Goal: Navigation & Orientation: Find specific page/section

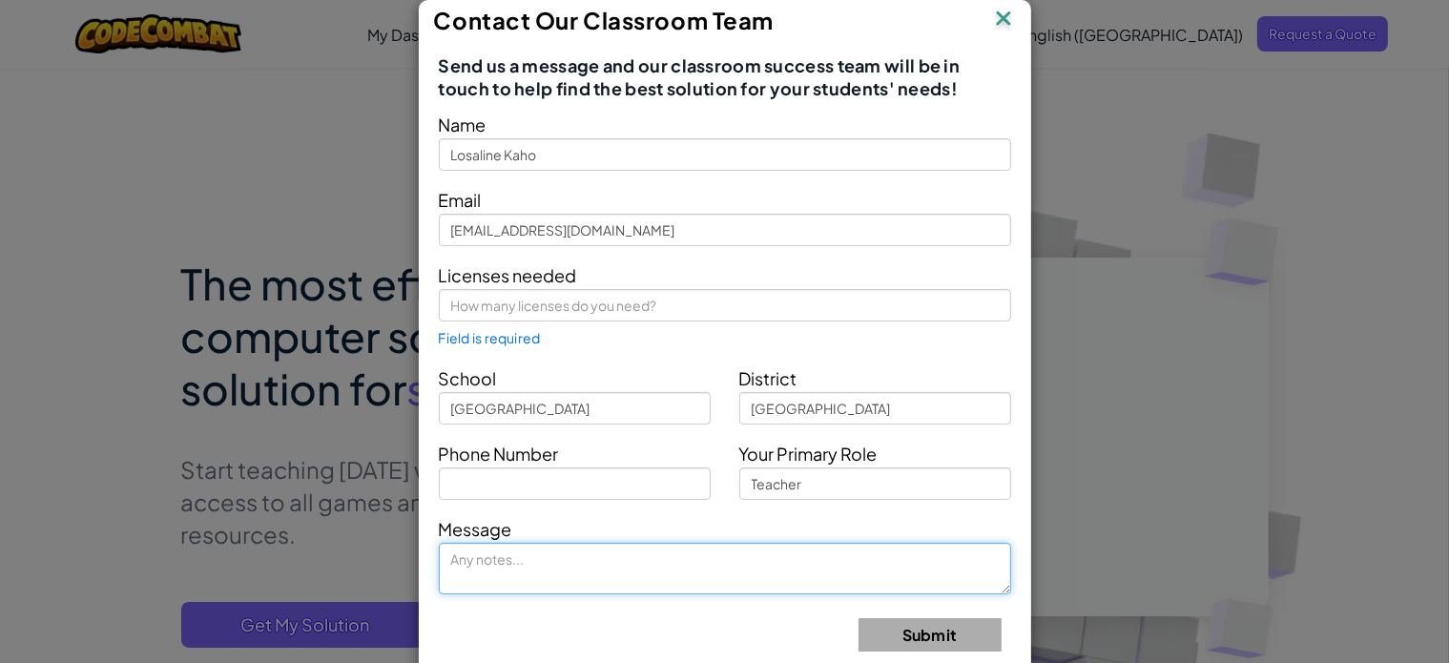
click at [507, 571] on textarea at bounding box center [725, 569] width 572 height 52
type textarea "C"
type textarea "Can you please update us about the details for the"
click at [549, 545] on textarea "Can you please update us about the details for the" at bounding box center [725, 569] width 572 height 52
click at [549, 560] on textarea "Can you please update us about the details for the" at bounding box center [725, 569] width 572 height 52
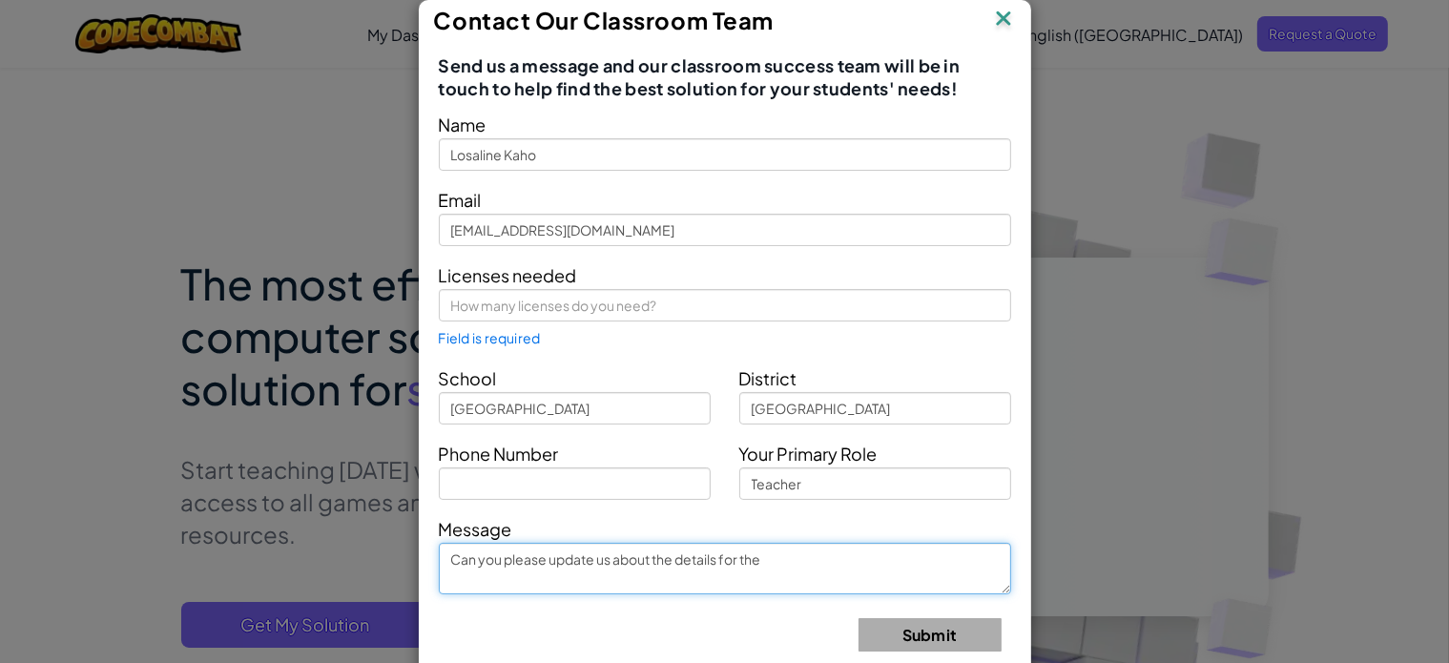
click at [549, 560] on textarea "Can you please update us about the details for the" at bounding box center [725, 569] width 572 height 52
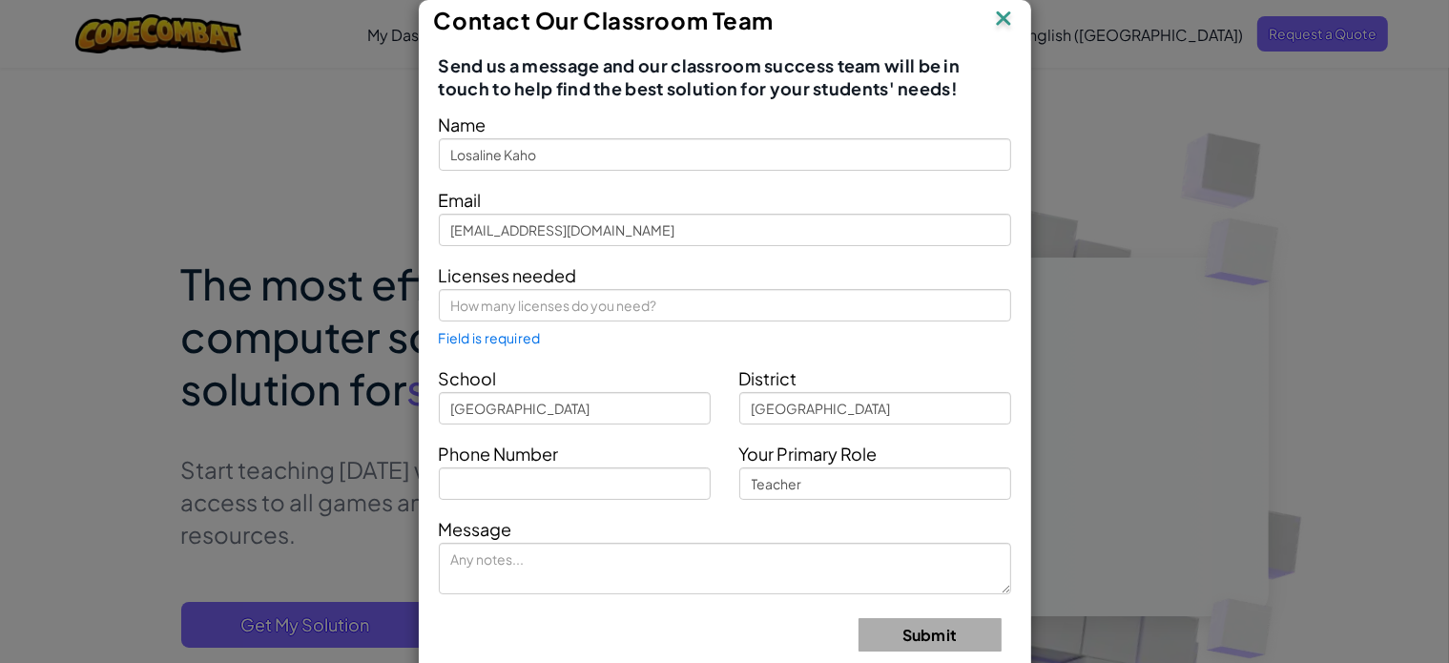
click at [997, 22] on img at bounding box center [1003, 20] width 25 height 29
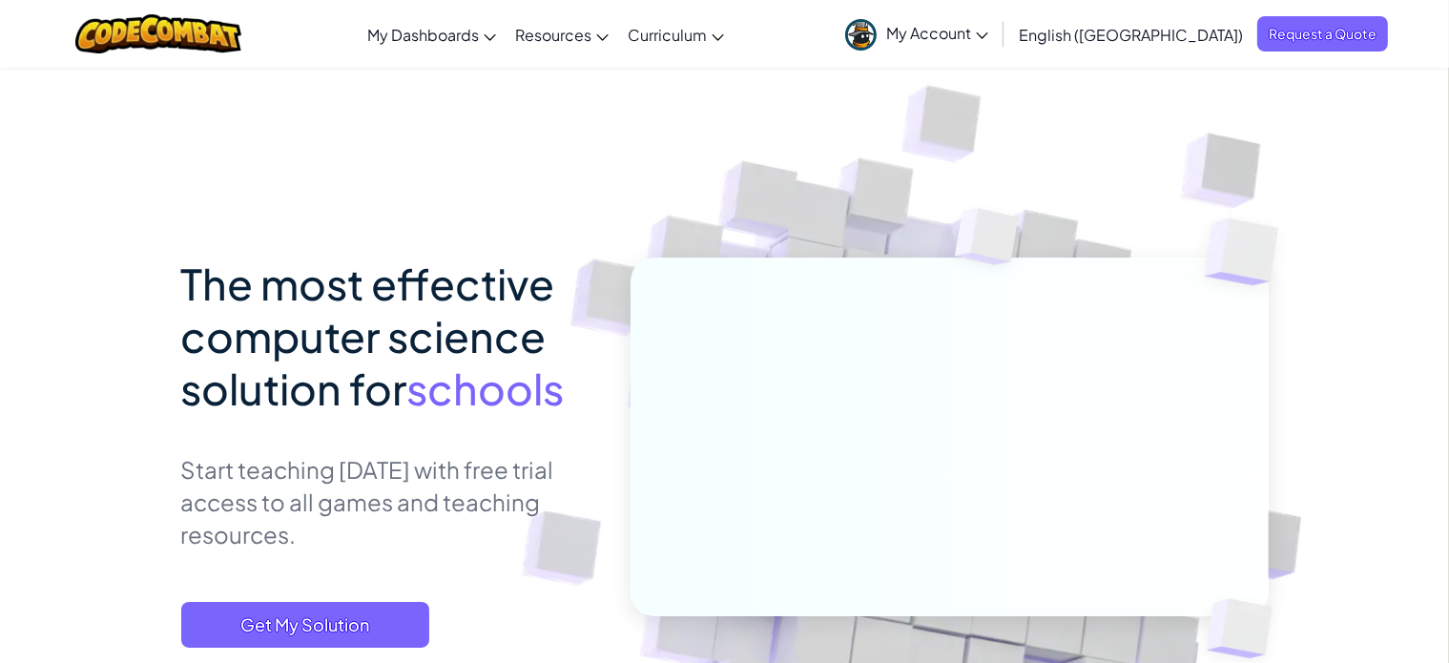
click at [988, 30] on span "My Account" at bounding box center [937, 33] width 102 height 20
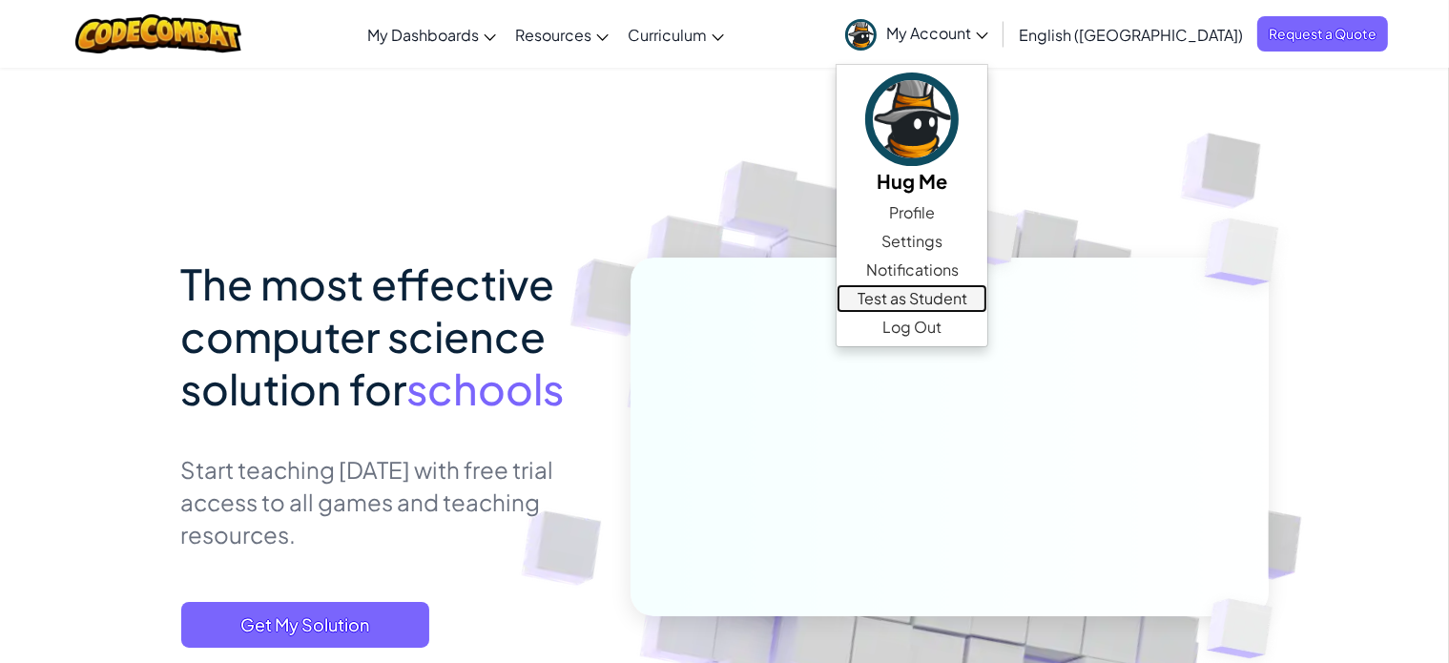
click at [987, 299] on link "Test as Student" at bounding box center [912, 298] width 151 height 29
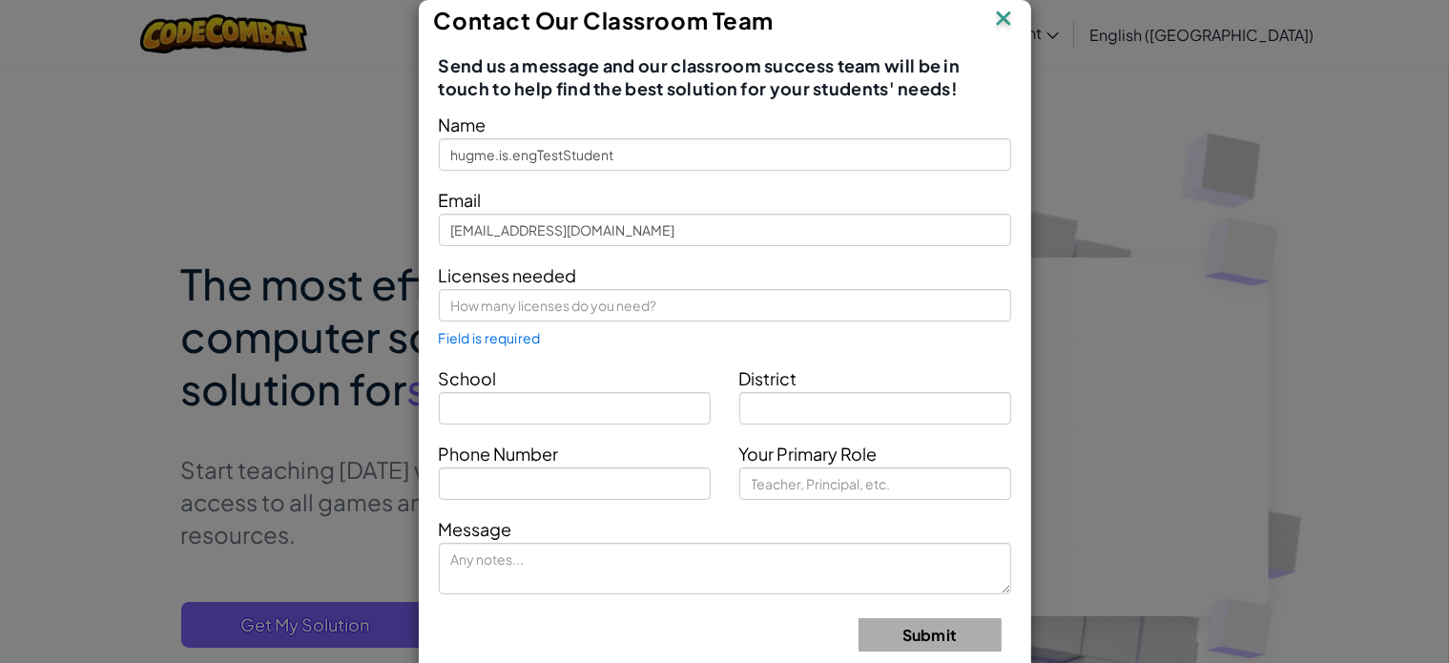
click at [995, 15] on img at bounding box center [1003, 20] width 25 height 29
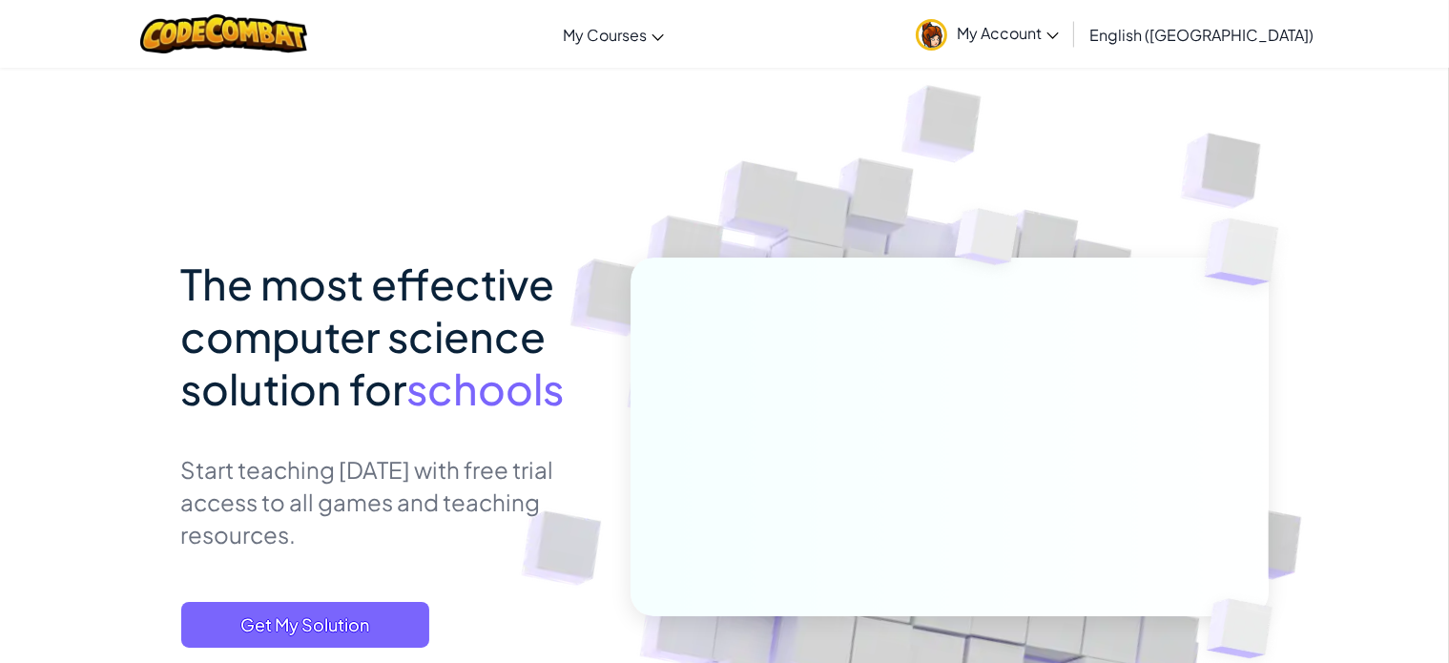
click at [1059, 23] on span "My Account" at bounding box center [1008, 33] width 102 height 20
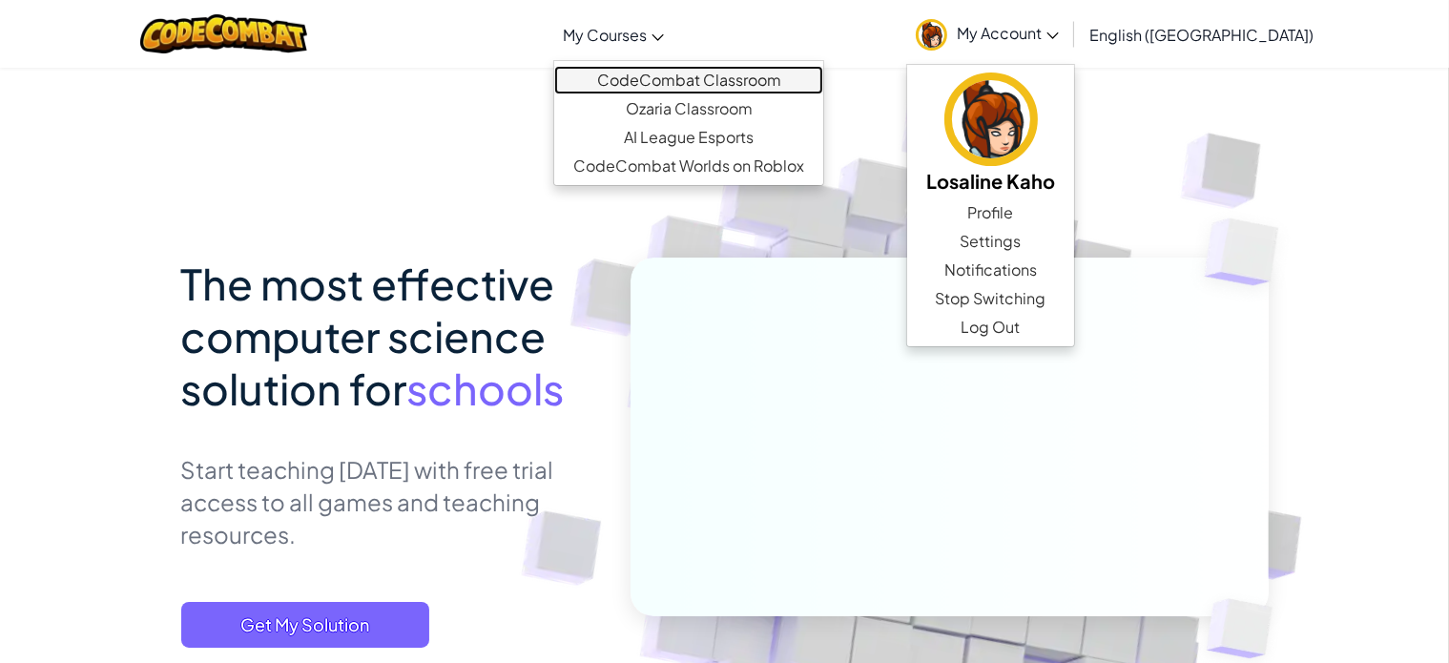
click at [733, 80] on link "CodeCombat Classroom" at bounding box center [688, 80] width 269 height 29
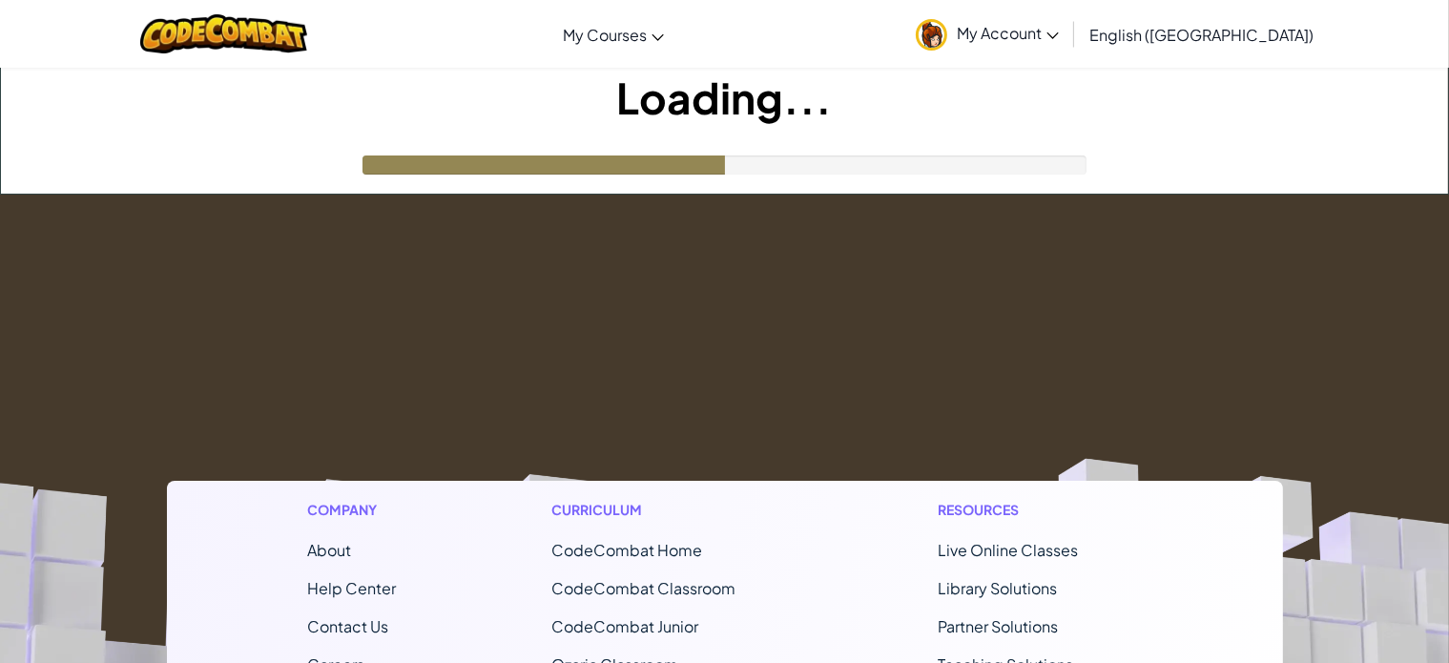
click at [733, 80] on h1 "Loading..." at bounding box center [724, 97] width 1447 height 59
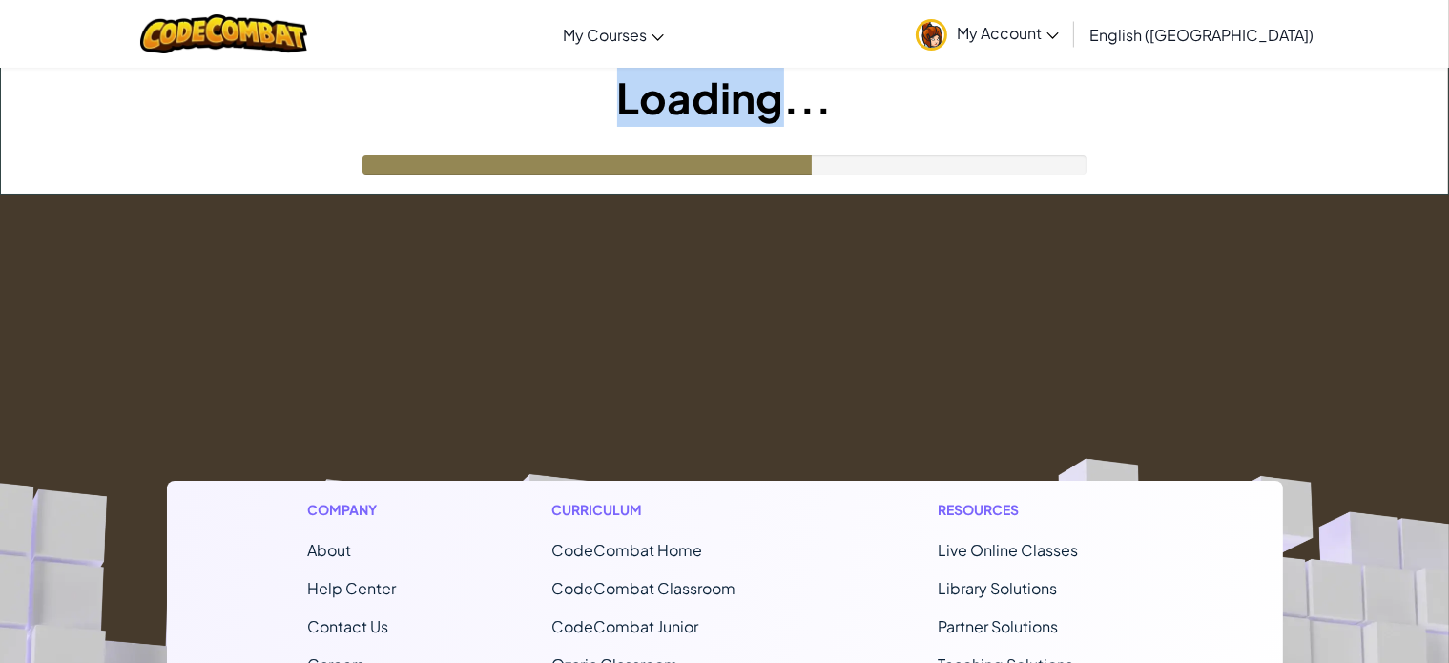
click at [733, 80] on h1 "Loading..." at bounding box center [724, 97] width 1447 height 59
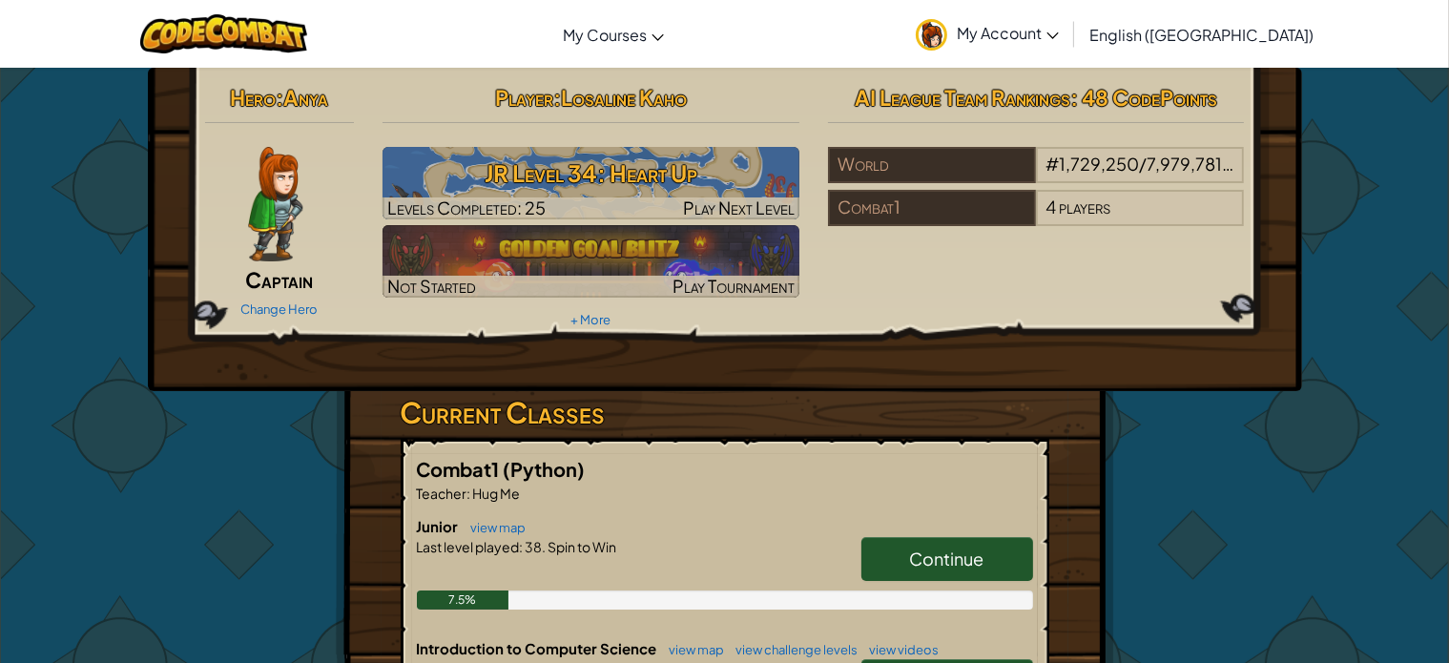
drag, startPoint x: 1141, startPoint y: 28, endPoint x: 1122, endPoint y: 33, distance: 19.9
click at [1059, 33] on span "My Account" at bounding box center [1008, 33] width 102 height 20
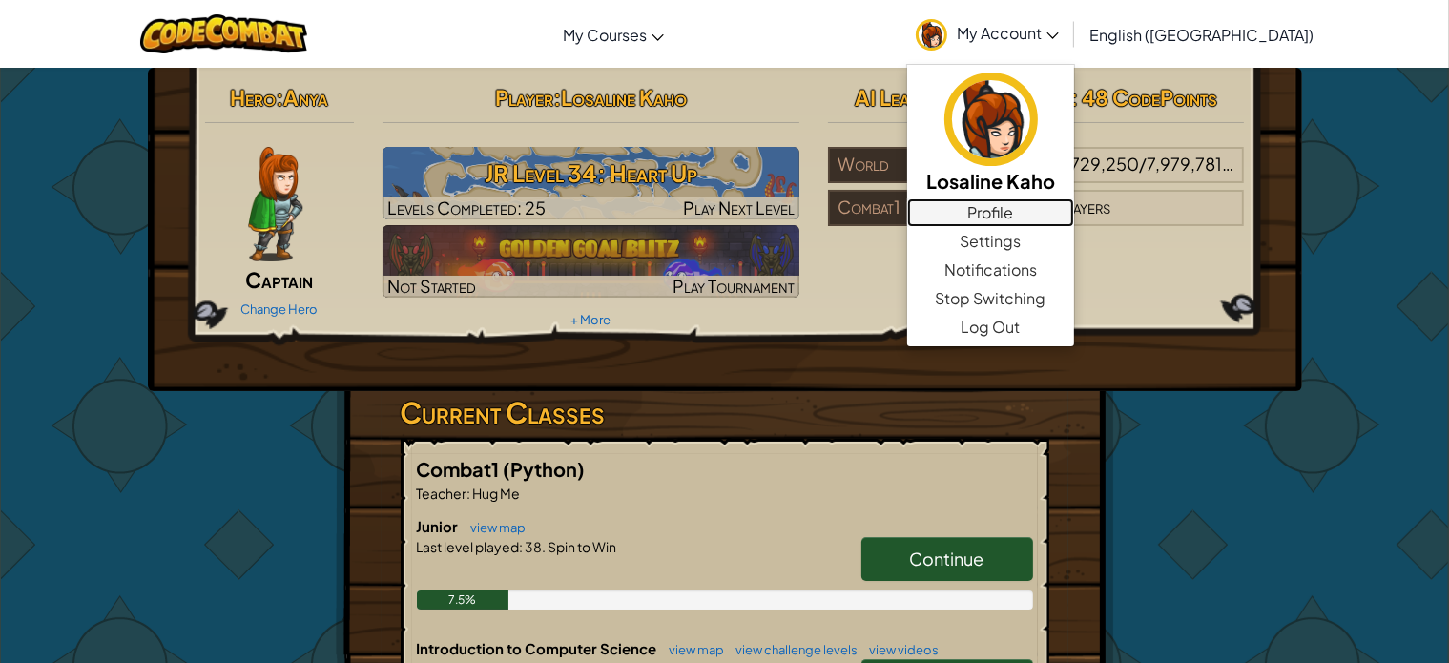
click at [1074, 207] on link "Profile" at bounding box center [990, 212] width 167 height 29
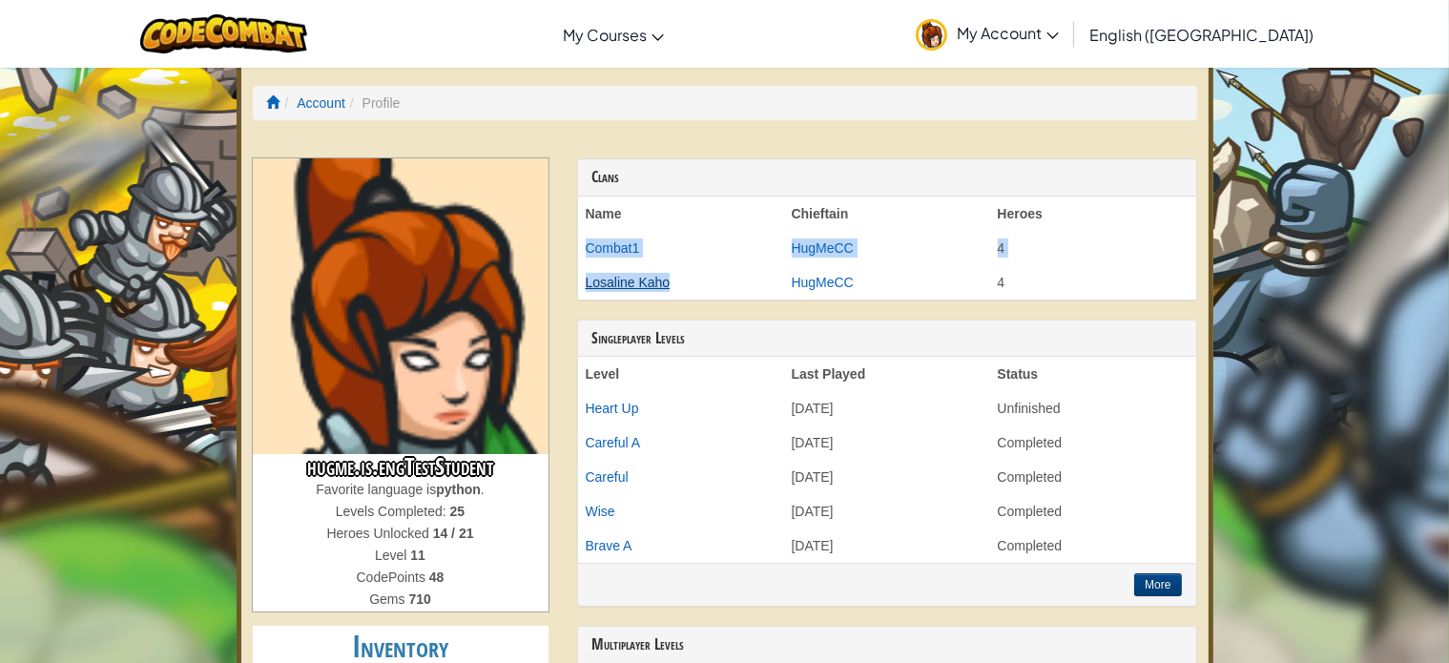
drag, startPoint x: 1106, startPoint y: 207, endPoint x: 651, endPoint y: 283, distance: 461.4
click at [651, 283] on tbody "Name Chieftain Heroes Combat1 HugMeCC 4 Losaline Kaho HugMeCC 4" at bounding box center [887, 247] width 618 height 103
click at [644, 280] on link "Losaline Kaho" at bounding box center [628, 282] width 85 height 15
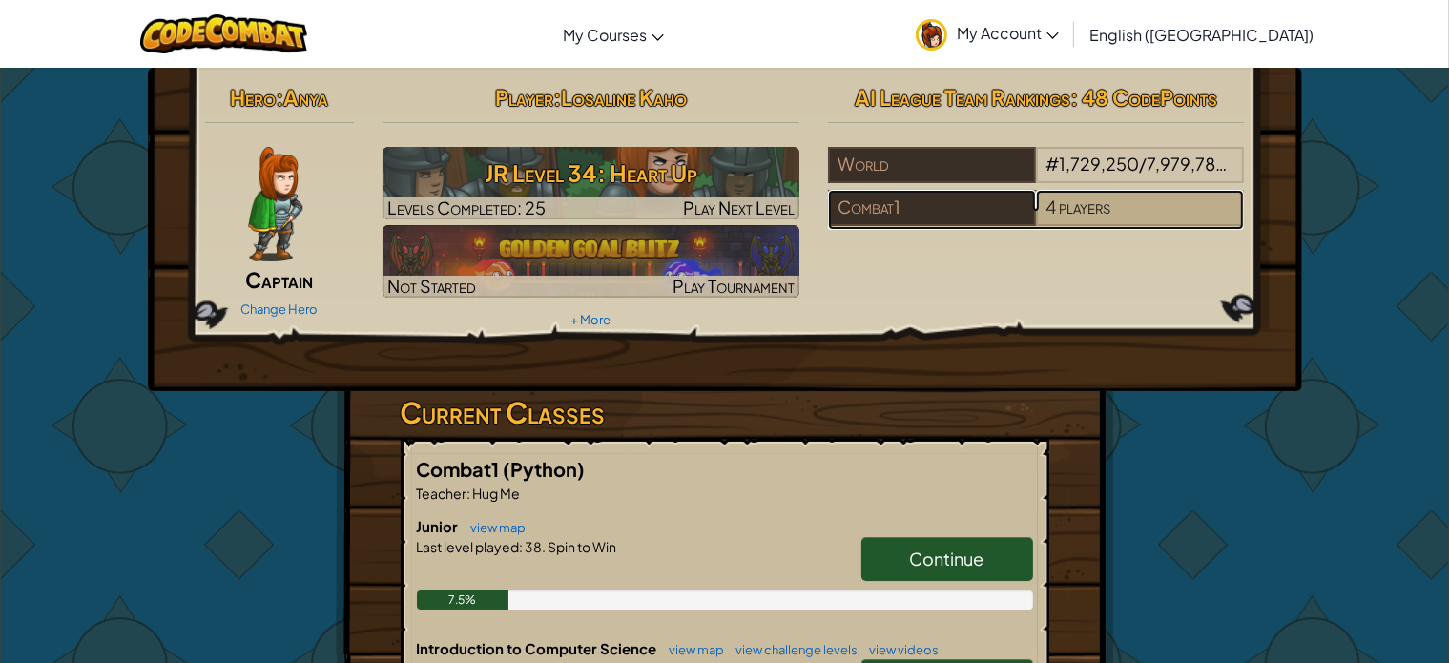
click at [1065, 203] on span "players" at bounding box center [1085, 207] width 52 height 22
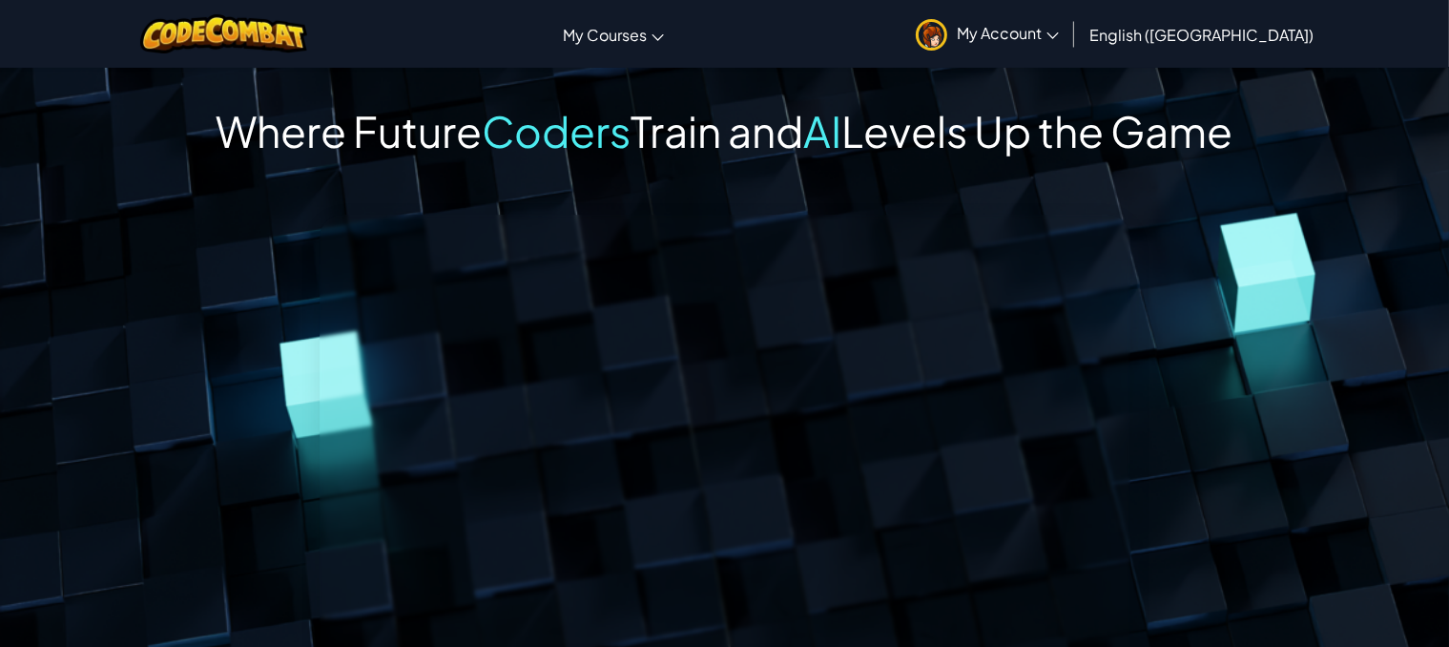
click at [1059, 24] on span "My Account" at bounding box center [1008, 33] width 102 height 20
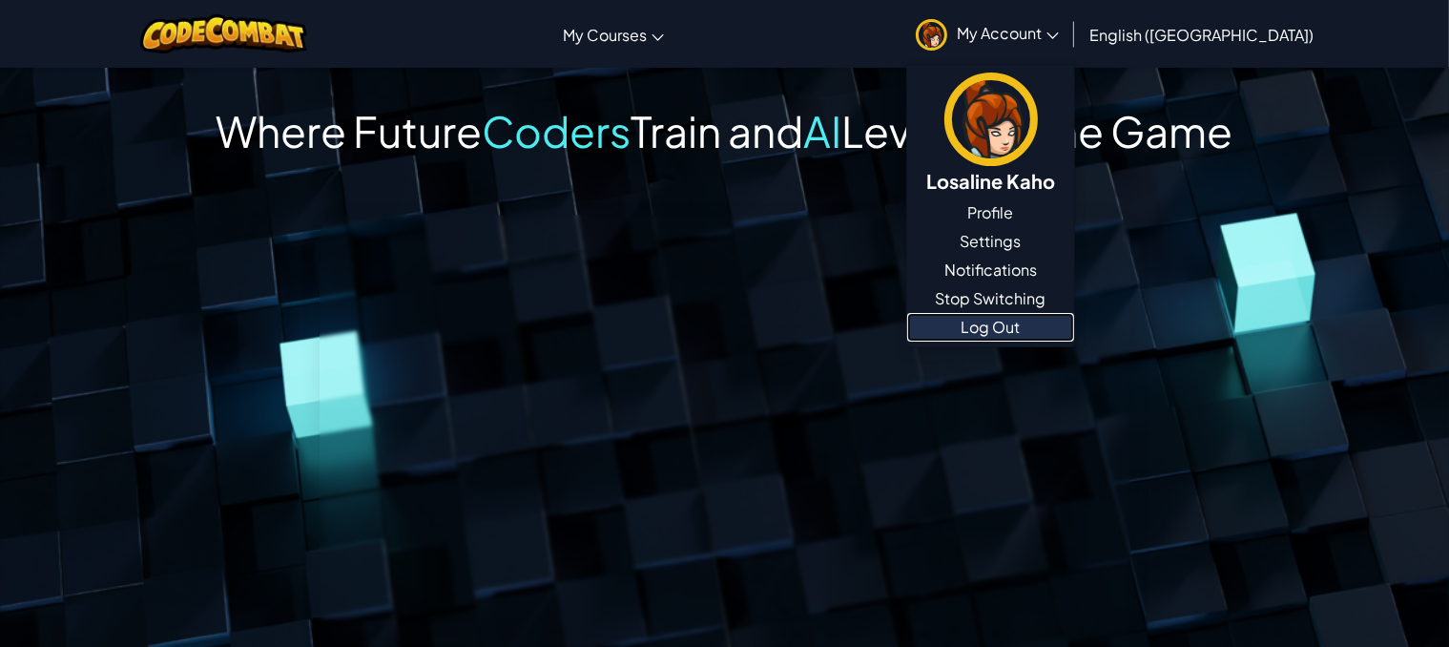
click at [1074, 323] on link "Log Out" at bounding box center [990, 327] width 167 height 29
